Goal: Task Accomplishment & Management: Manage account settings

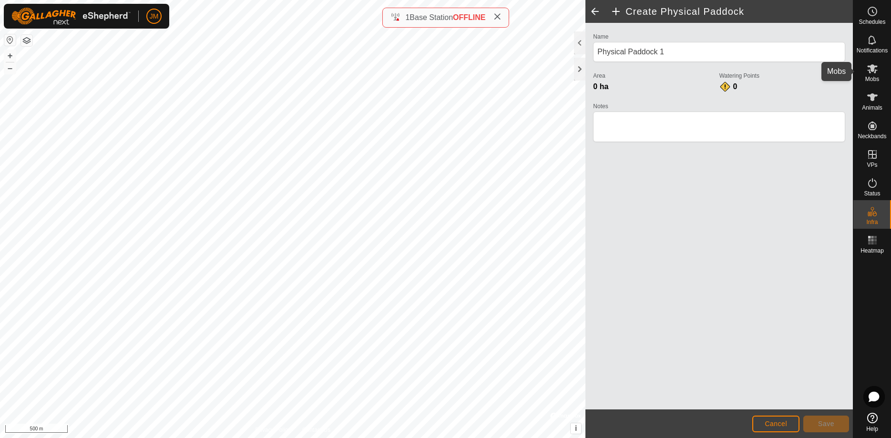
click at [868, 73] on icon at bounding box center [872, 68] width 11 height 11
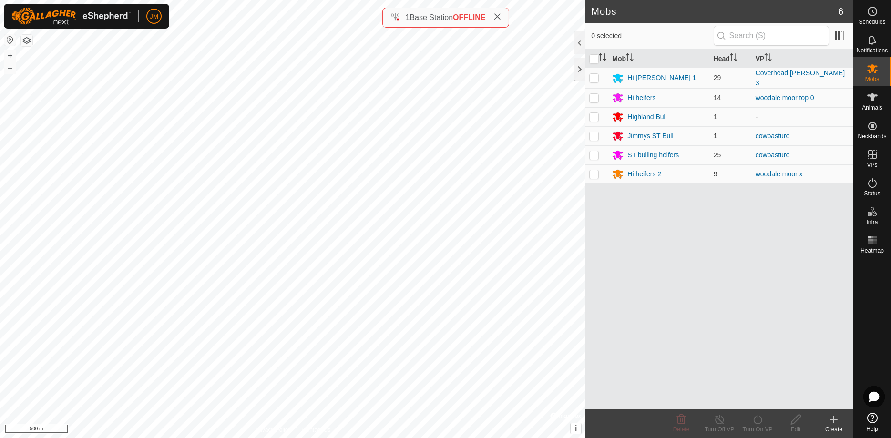
click at [596, 137] on p-checkbox at bounding box center [594, 136] width 10 height 8
checkbox input "true"
click at [594, 153] on p-checkbox at bounding box center [594, 155] width 10 height 8
checkbox input "true"
click at [721, 424] on icon at bounding box center [720, 419] width 12 height 11
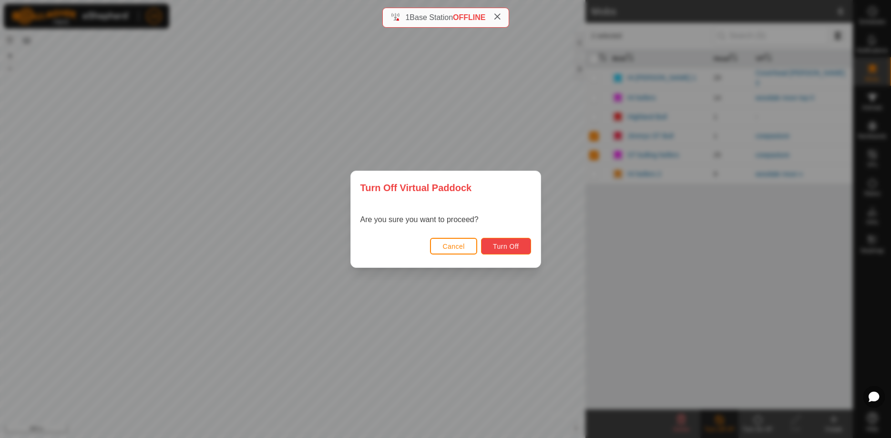
click at [502, 247] on span "Turn Off" at bounding box center [506, 247] width 26 height 8
